Goal: Transaction & Acquisition: Download file/media

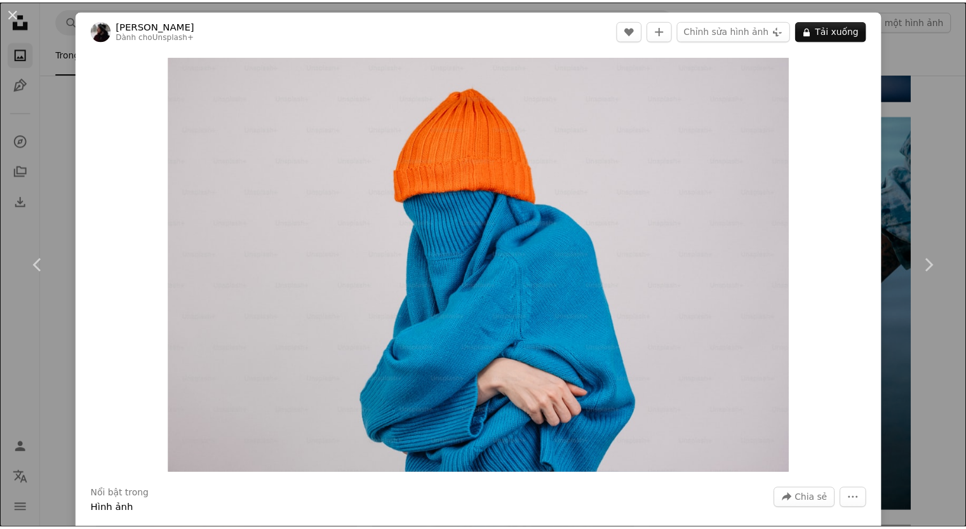
scroll to position [635, 0]
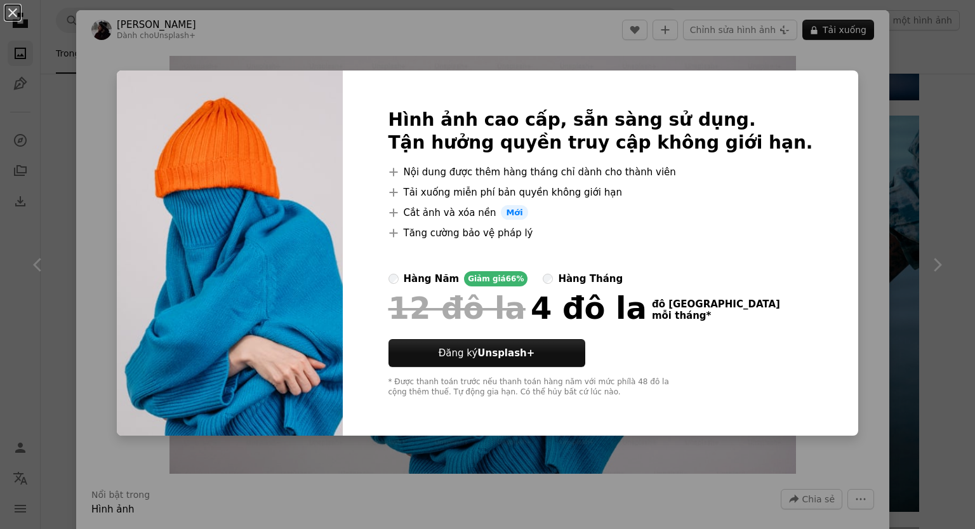
click at [843, 84] on div "An X shape Hình ảnh cao cấp, sẵn sàng sử dụng. Tận hưởng quyền truy cập không g…" at bounding box center [487, 264] width 975 height 529
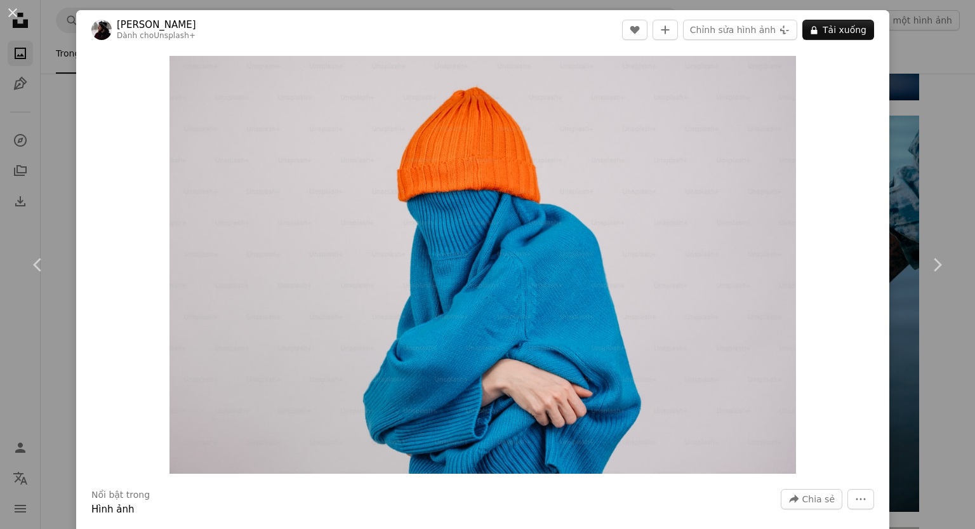
click at [922, 121] on div "An X shape Chevron left Chevron right [PERSON_NAME] Dành cho Unsplash+ A heart …" at bounding box center [487, 264] width 975 height 529
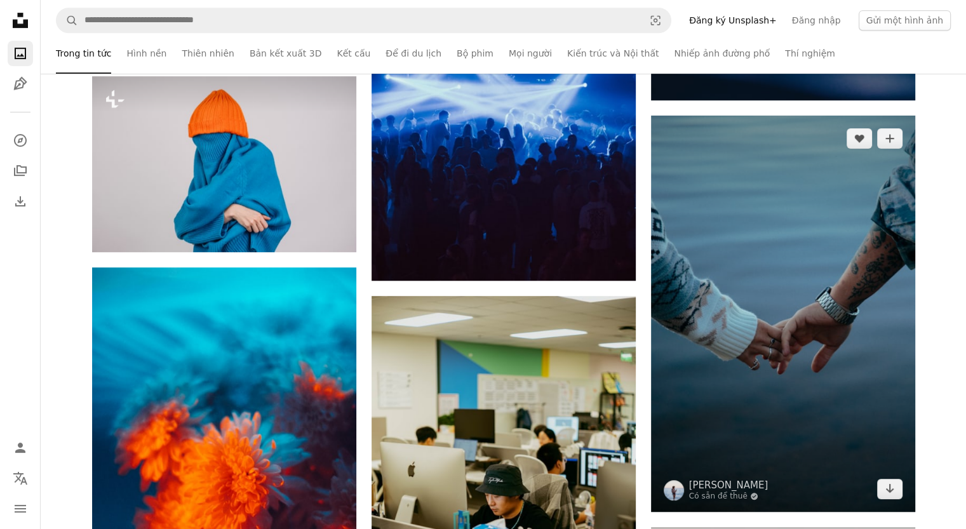
click at [794, 233] on img at bounding box center [783, 314] width 264 height 396
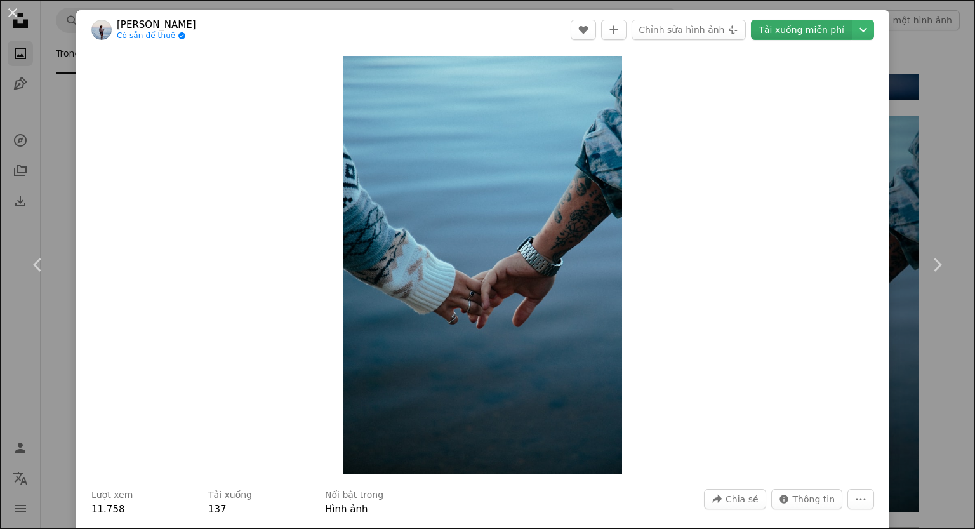
click at [811, 34] on font "Tải xuống miễn phí" at bounding box center [802, 30] width 86 height 10
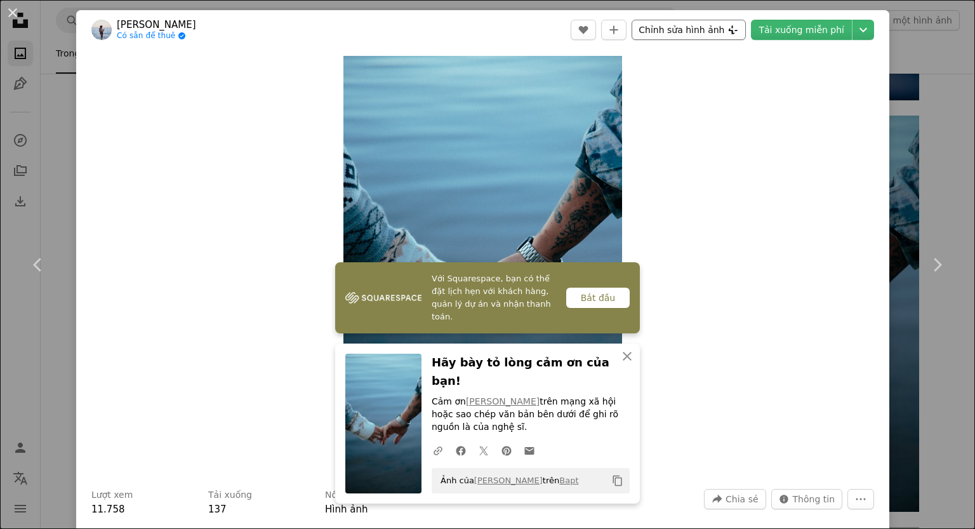
click at [684, 28] on font "Chỉnh sửa hình ảnh" at bounding box center [682, 30] width 86 height 10
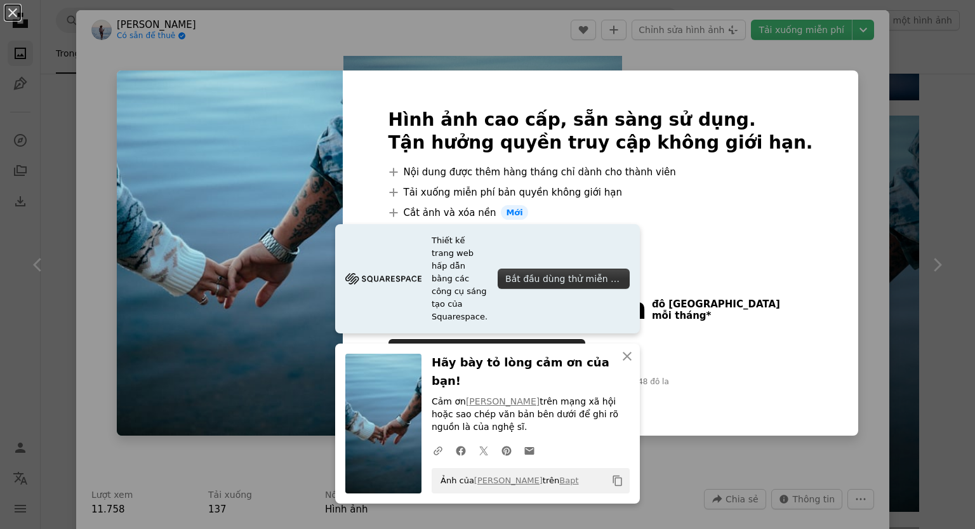
click at [806, 123] on div "Hình ảnh cao cấp, sẵn sàng sử dụng. Tận hưởng quyền truy cập không giới hạn. A …" at bounding box center [601, 253] width 516 height 366
click at [829, 117] on div "An X shape Hình ảnh cao cấp, sẵn sàng sử dụng. Tận hưởng quyền truy cập không g…" at bounding box center [487, 264] width 975 height 529
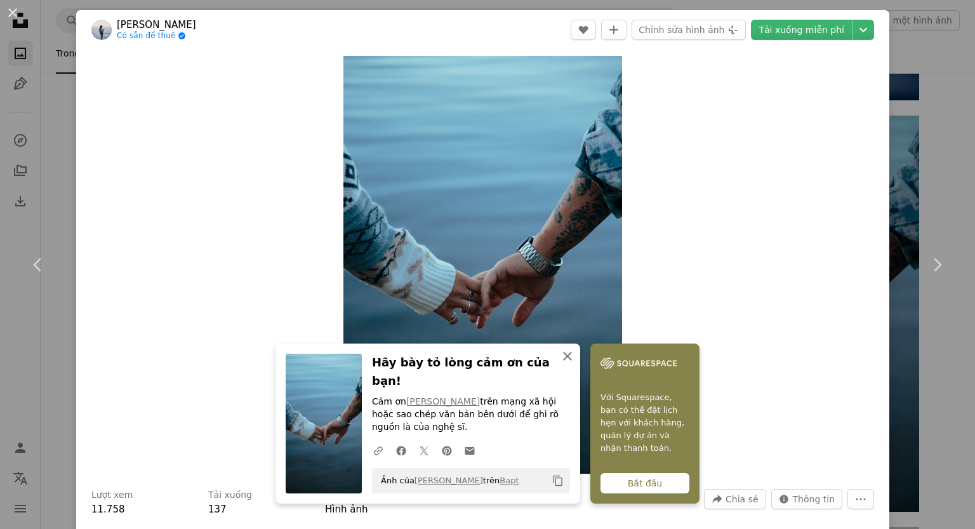
click at [569, 364] on icon "An X shape" at bounding box center [567, 356] width 15 height 15
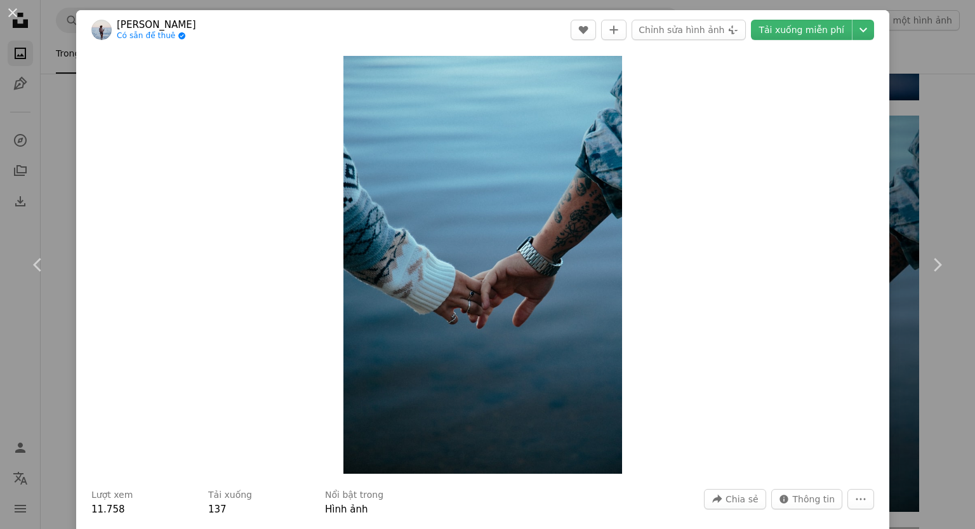
click at [870, 62] on div "Zoom in" at bounding box center [482, 265] width 813 height 431
click at [888, 68] on div "An X shape Chevron left Chevron right Klara Kulikova Có sẵn để thuê A checkmark…" at bounding box center [487, 264] width 975 height 529
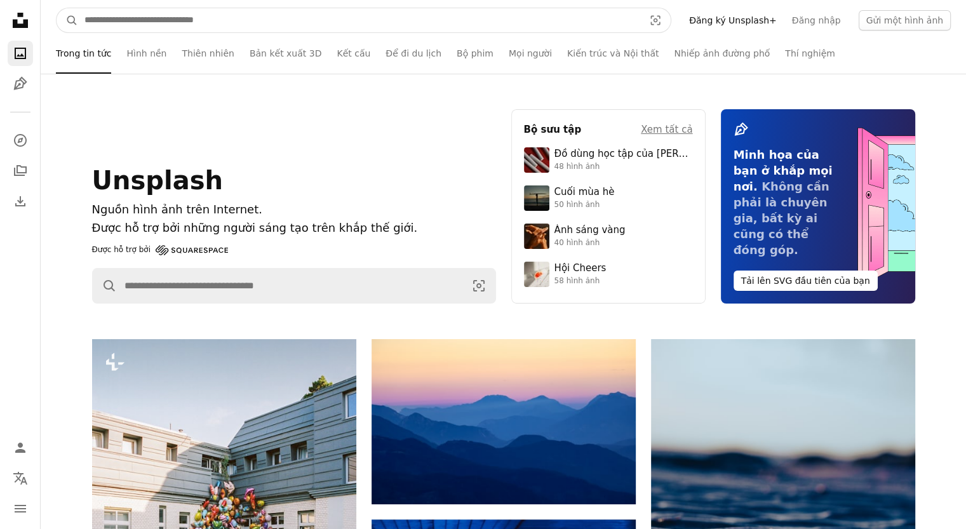
click at [241, 18] on input "Tìm kiếm hình ảnh trên toàn bộ trang web" at bounding box center [359, 20] width 562 height 24
type input "*****"
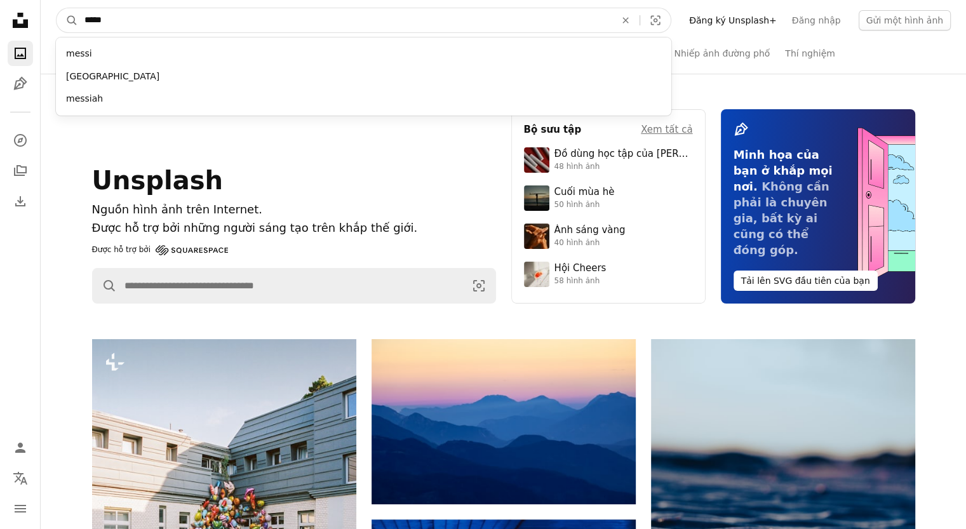
click button "A magnifying glass" at bounding box center [68, 20] width 22 height 24
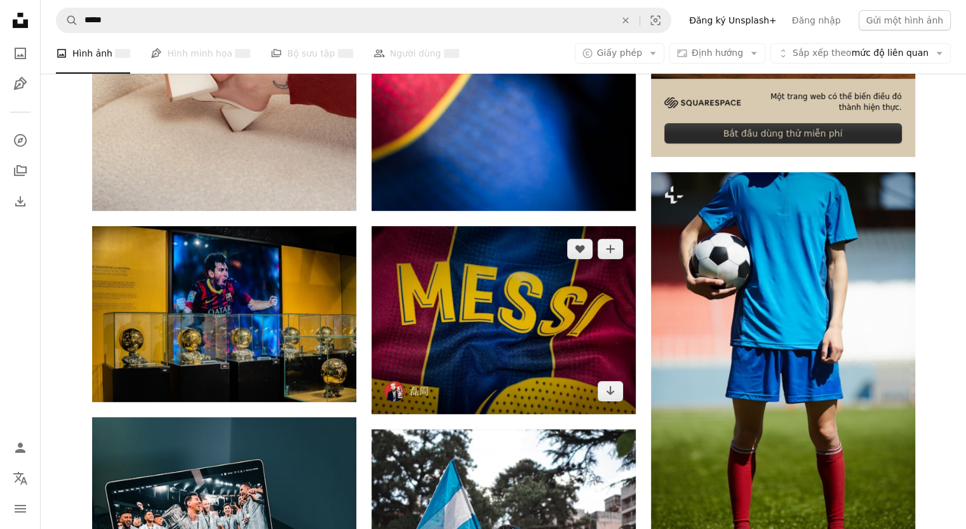
scroll to position [572, 0]
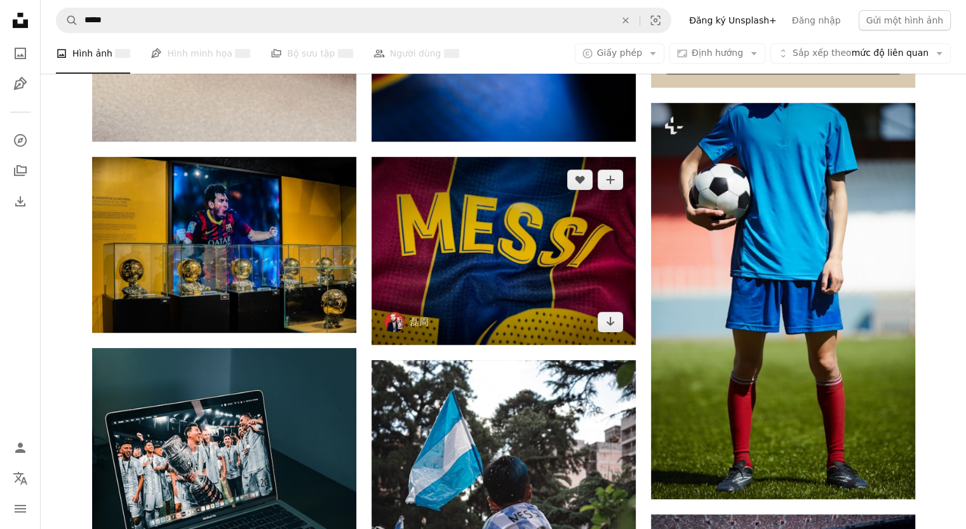
click at [504, 246] on img at bounding box center [503, 250] width 264 height 187
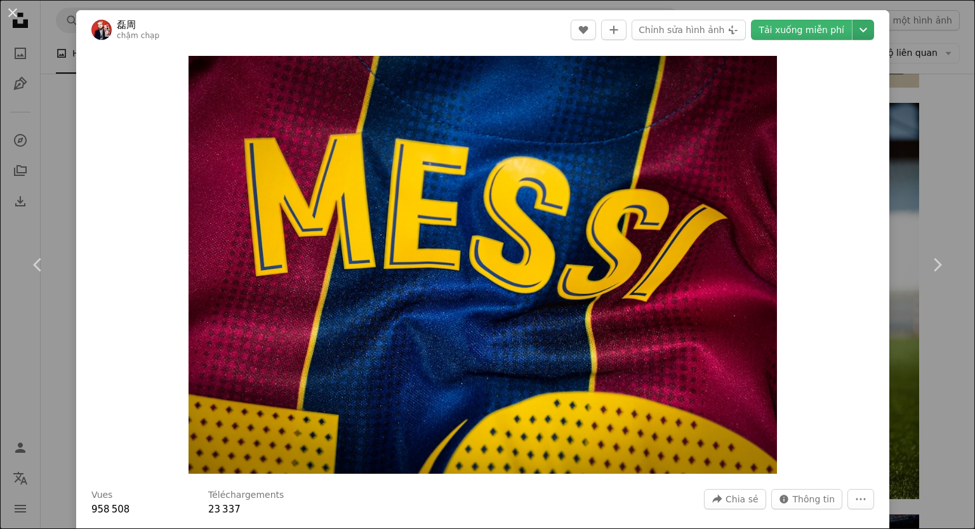
drag, startPoint x: 851, startPoint y: 25, endPoint x: 857, endPoint y: 35, distance: 11.4
click at [853, 25] on icon "Chevron down" at bounding box center [863, 29] width 20 height 15
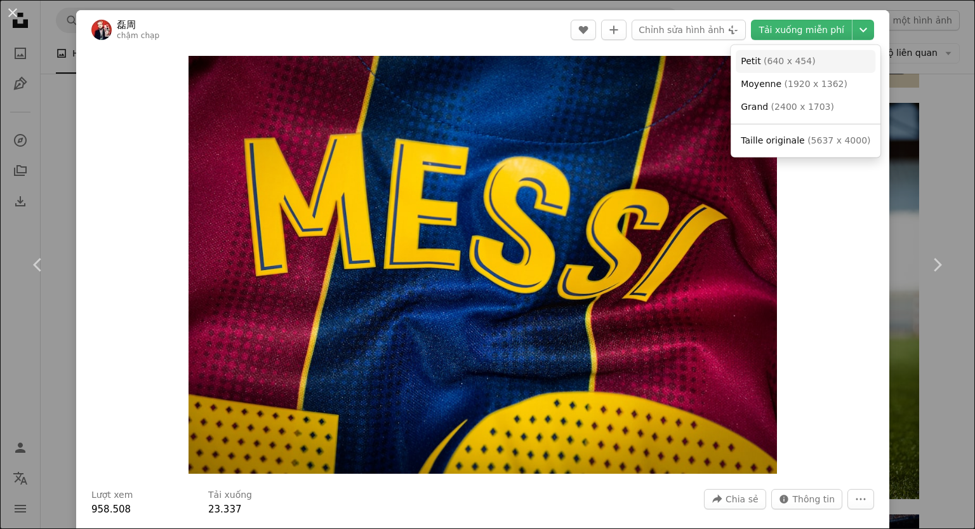
click at [810, 65] on link "Petit ( 640 x 454 )" at bounding box center [806, 61] width 140 height 23
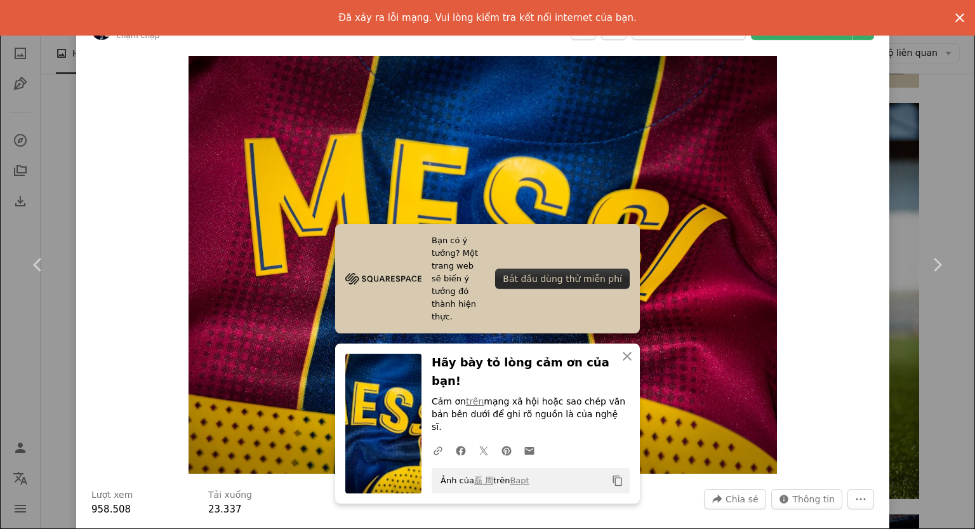
click at [953, 17] on icon "An X shape" at bounding box center [960, 17] width 15 height 15
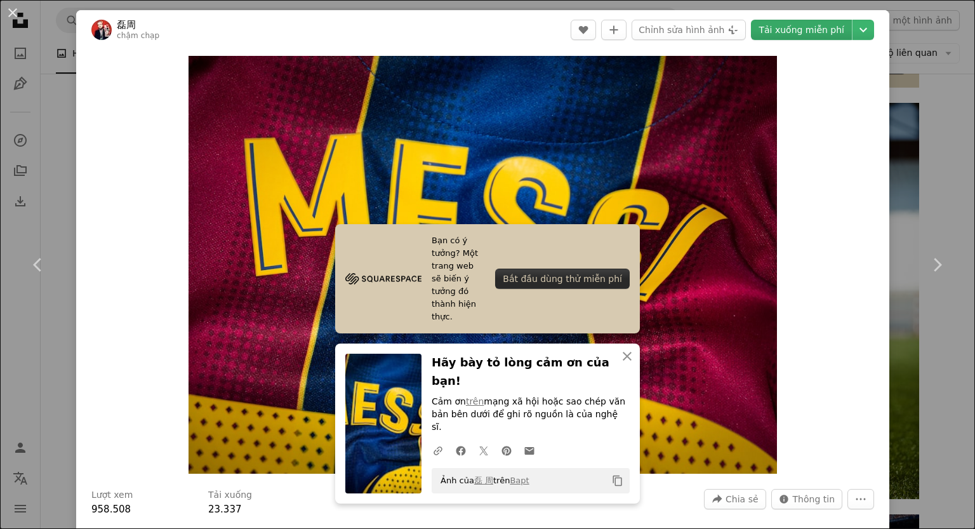
click at [827, 36] on font "Tải xuống miễn phí" at bounding box center [802, 29] width 86 height 19
click at [823, 214] on div "Zoom in" at bounding box center [482, 265] width 813 height 431
click at [901, 124] on div "An X shape Chevron left Chevron right 磊周 chậm chạp A heart A plus sign Chỉnh sử…" at bounding box center [487, 264] width 975 height 529
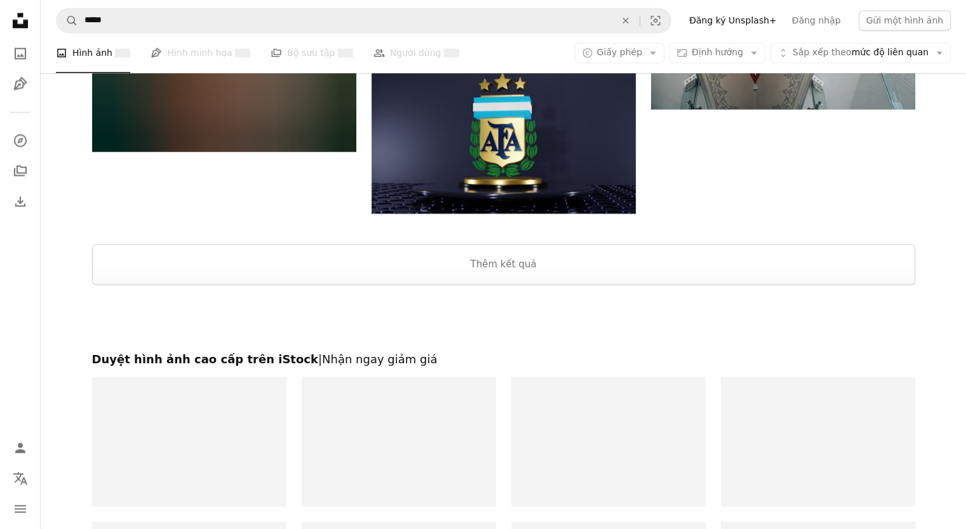
scroll to position [2223, 0]
